Goal: Task Accomplishment & Management: Manage account settings

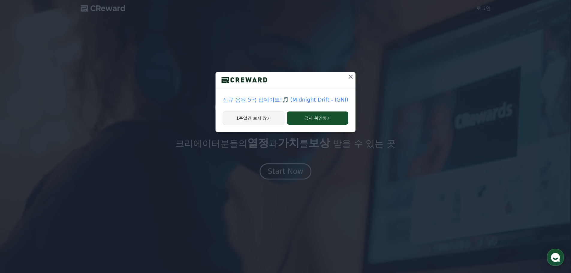
click at [270, 118] on button "1주일간 보지 않기" at bounding box center [254, 118] width 62 height 14
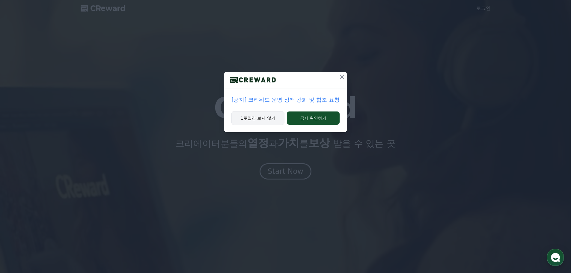
click at [269, 120] on button "1주일간 보지 않기" at bounding box center [258, 118] width 53 height 14
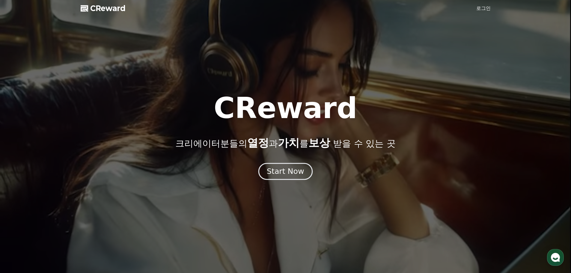
click at [283, 173] on div "Start Now" at bounding box center [285, 171] width 37 height 10
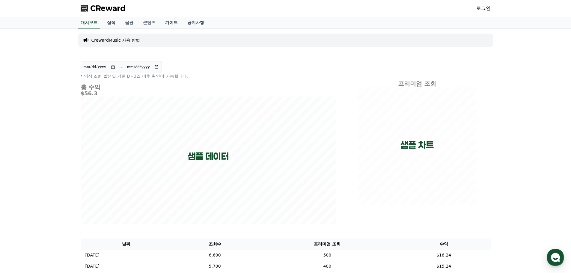
click at [482, 9] on link "로그인" at bounding box center [484, 8] width 14 height 7
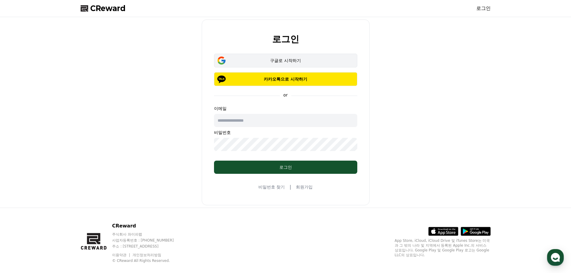
click at [309, 58] on div "구글로 시작하기" at bounding box center [286, 61] width 126 height 6
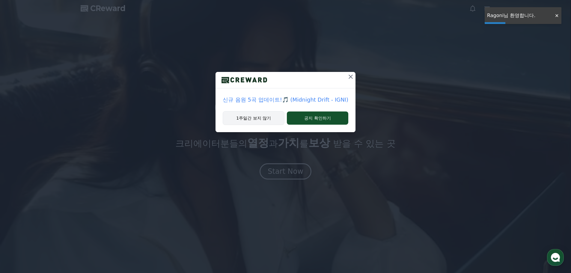
click at [266, 118] on button "1주일간 보지 않기" at bounding box center [254, 118] width 62 height 14
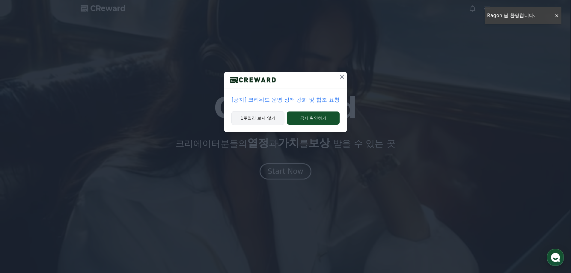
click at [266, 118] on button "1주일간 보지 않기" at bounding box center [258, 118] width 53 height 14
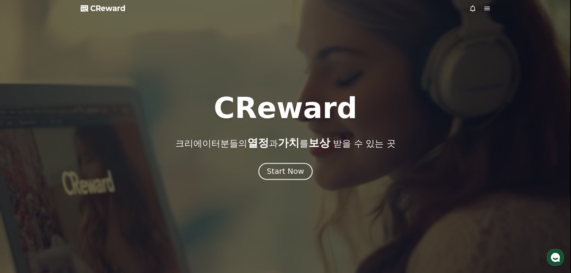
click at [298, 175] on div "Start Now" at bounding box center [285, 171] width 37 height 10
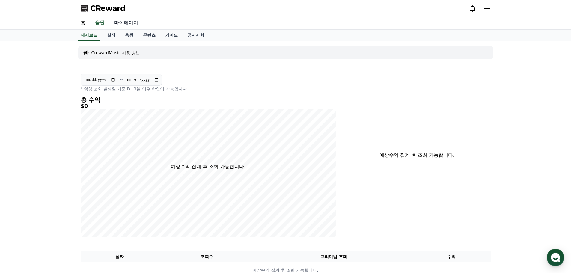
click at [122, 22] on link "마이페이지" at bounding box center [126, 23] width 34 height 13
select select "**********"
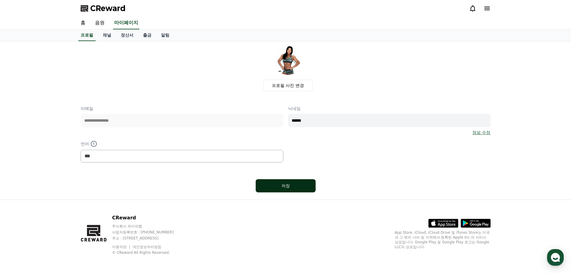
click at [290, 185] on div "저장" at bounding box center [286, 186] width 36 height 6
select select "**********"
click at [106, 37] on link "채널" at bounding box center [107, 35] width 18 height 11
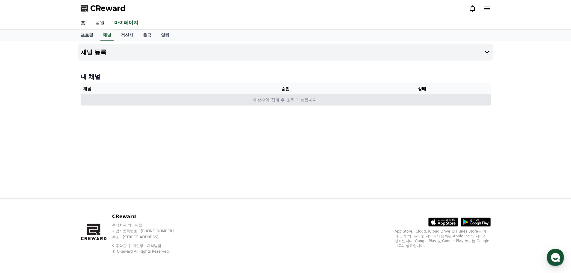
click at [286, 100] on td "예상수익 집계 후 조회 가능합니다." at bounding box center [286, 99] width 410 height 11
click at [288, 103] on td "예상수익 집계 후 조회 가능합니다." at bounding box center [286, 99] width 410 height 11
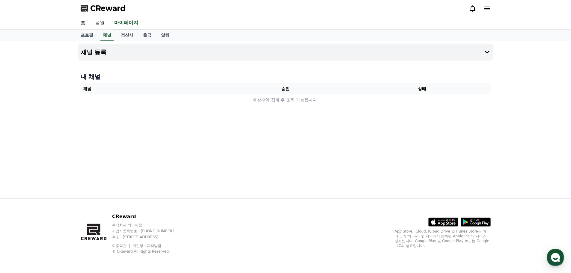
drag, startPoint x: 492, startPoint y: 7, endPoint x: 487, endPoint y: 9, distance: 4.6
click at [492, 7] on div "CReward" at bounding box center [286, 8] width 420 height 17
click at [487, 9] on icon at bounding box center [487, 8] width 7 height 7
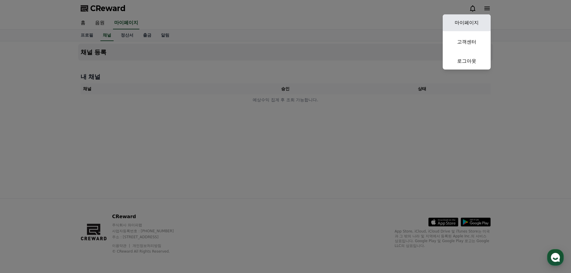
click at [479, 18] on link "마이페이지" at bounding box center [467, 22] width 48 height 17
select select "**********"
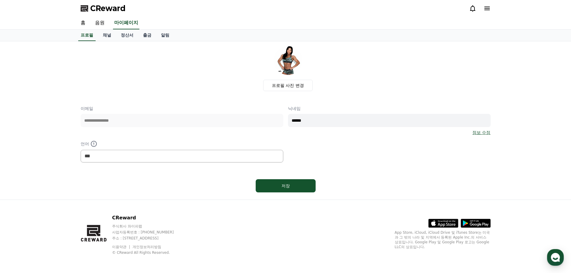
scroll to position [1, 0]
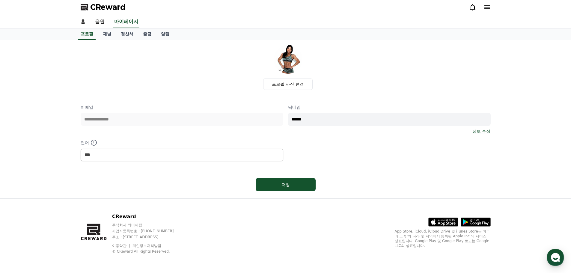
click at [354, 179] on div "저장" at bounding box center [286, 185] width 410 height 18
click at [104, 37] on link "채널" at bounding box center [107, 33] width 18 height 11
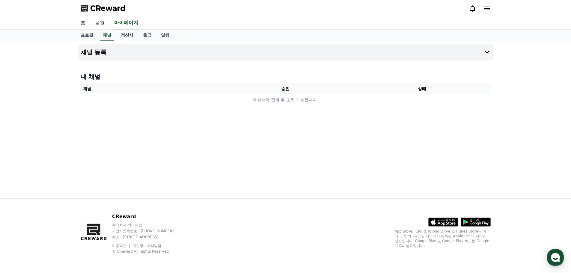
click at [123, 37] on link "정산서" at bounding box center [127, 35] width 22 height 11
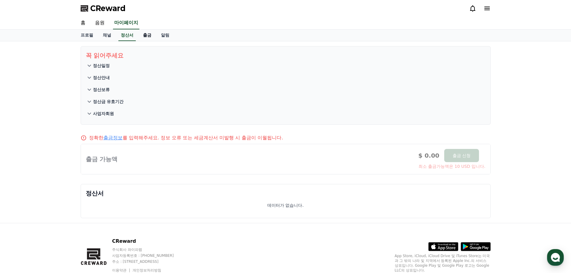
click at [147, 37] on link "출금" at bounding box center [147, 35] width 18 height 11
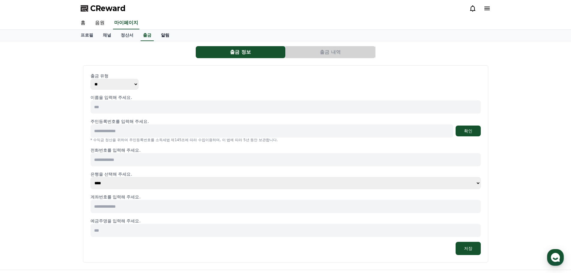
click at [162, 37] on link "알림" at bounding box center [165, 35] width 18 height 11
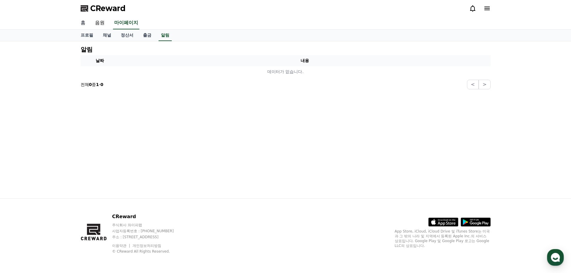
click at [81, 24] on link "홈" at bounding box center [83, 23] width 14 height 13
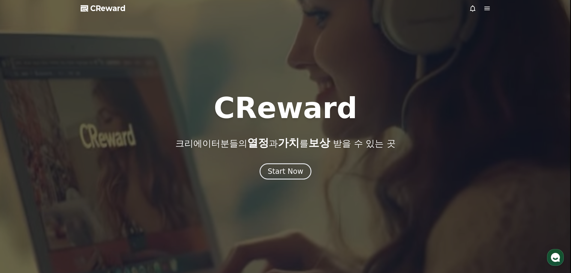
click at [483, 10] on div at bounding box center [480, 8] width 22 height 7
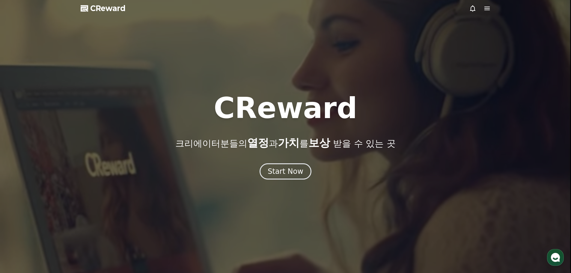
click at [487, 8] on icon at bounding box center [487, 9] width 5 height 4
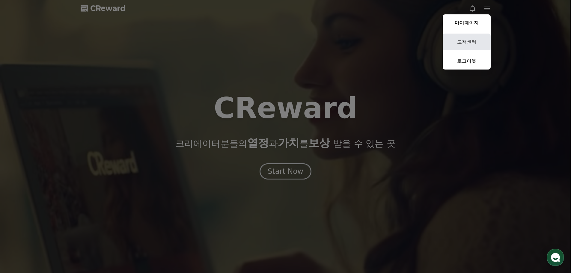
click at [469, 42] on link "고객센터" at bounding box center [467, 42] width 48 height 17
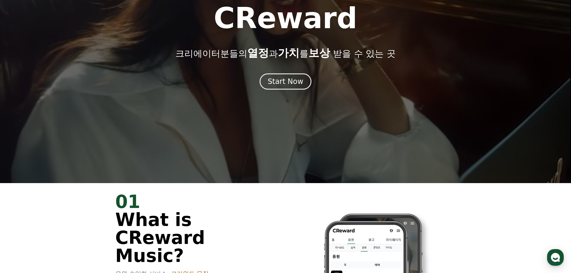
scroll to position [120, 0]
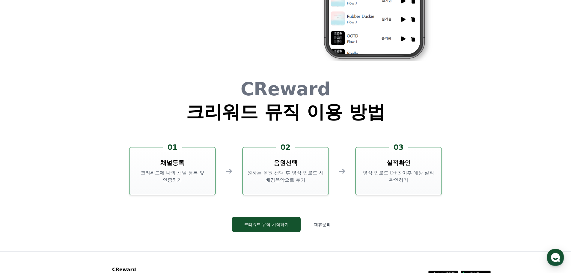
scroll to position [1574, 0]
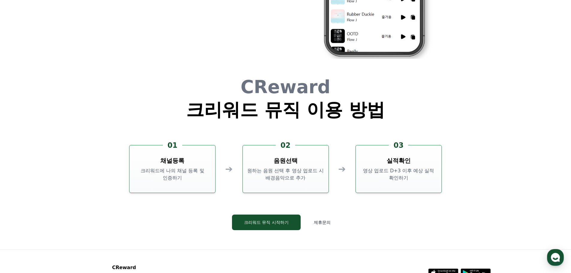
click at [391, 210] on div "CReward 크리워드 뮤직 이용 방법 01 채널등록 크리워드에 나의 채널 등록 및 인증하기 ➔ 02 음원선택 원하는 음원 선택 후 영상 업로…" at bounding box center [286, 158] width 360 height 181
click at [286, 223] on button "크리워드 뮤직 시작하기" at bounding box center [266, 223] width 69 height 16
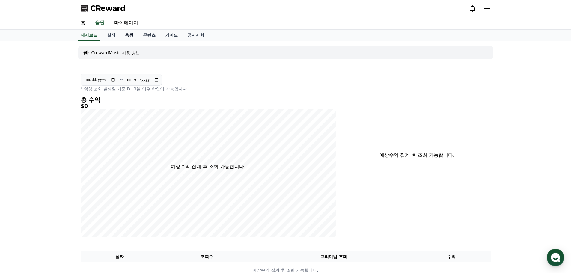
click at [129, 33] on link "음원" at bounding box center [129, 35] width 18 height 11
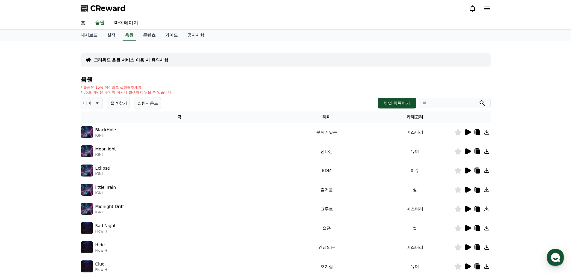
click at [468, 133] on icon at bounding box center [469, 132] width 6 height 6
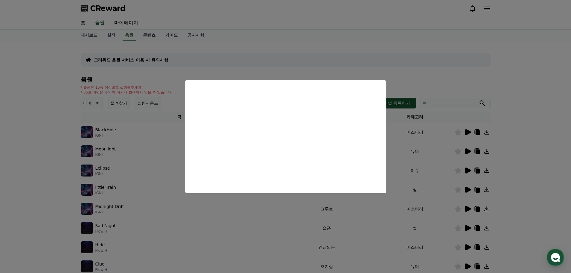
click at [399, 56] on button "close modal" at bounding box center [285, 136] width 571 height 273
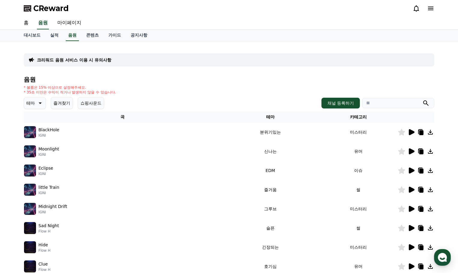
click at [45, 7] on span "CReward" at bounding box center [50, 9] width 35 height 10
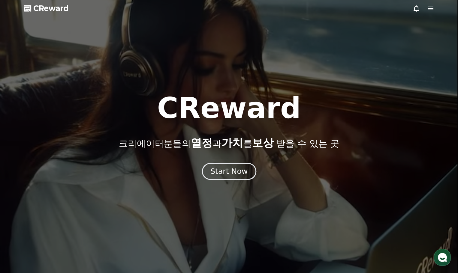
click at [230, 168] on div "Start Now" at bounding box center [228, 171] width 37 height 10
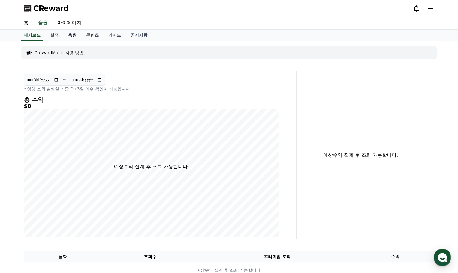
click at [74, 37] on link "음원" at bounding box center [72, 35] width 18 height 11
